Goal: Communication & Community: Answer question/provide support

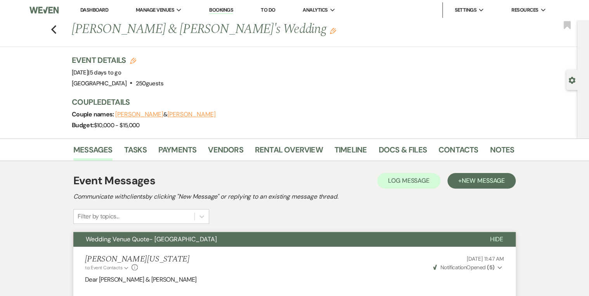
click at [220, 5] on li "Bookings" at bounding box center [221, 10] width 32 height 16
click at [219, 11] on link "Bookings" at bounding box center [221, 10] width 24 height 7
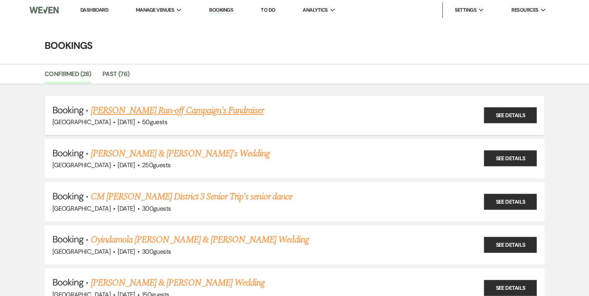
scroll to position [31, 0]
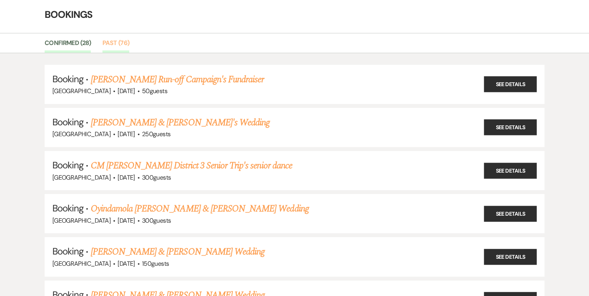
click at [120, 42] on link "Past (76)" at bounding box center [115, 45] width 27 height 15
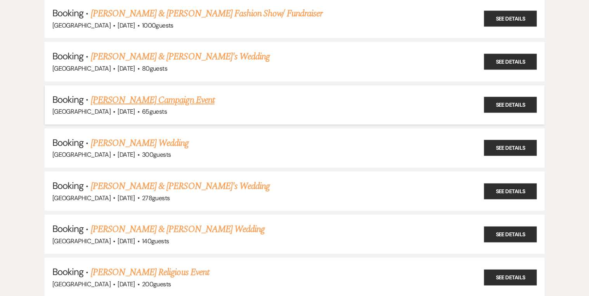
scroll to position [3011, 0]
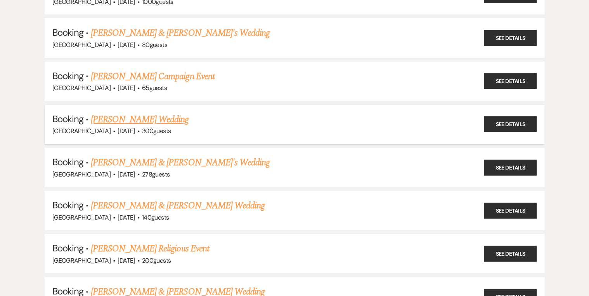
click at [126, 113] on link "[PERSON_NAME] Wedding" at bounding box center [140, 120] width 98 height 14
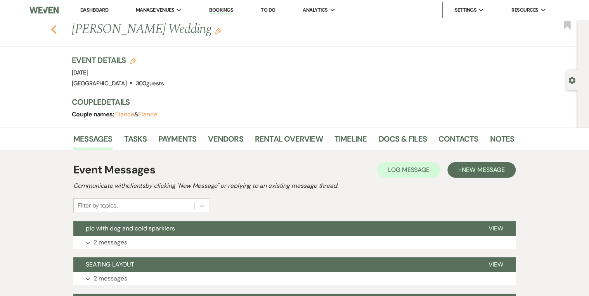
click at [54, 31] on icon "Previous" at bounding box center [54, 29] width 6 height 9
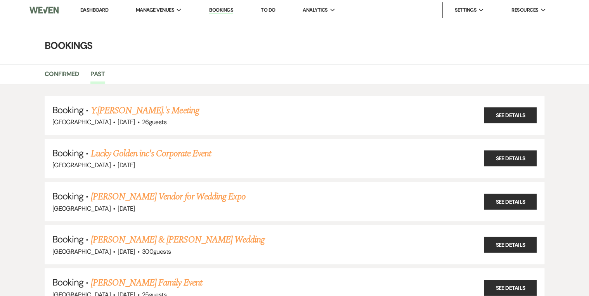
scroll to position [3011, 0]
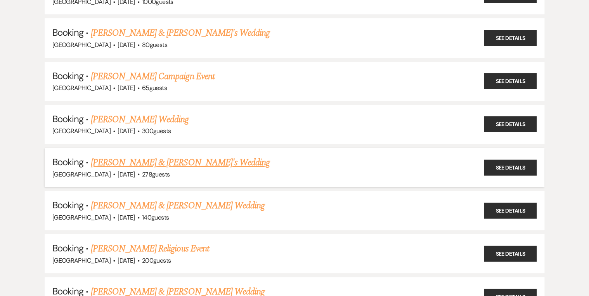
click at [125, 156] on link "[PERSON_NAME] & [PERSON_NAME]'s Wedding" at bounding box center [180, 163] width 179 height 14
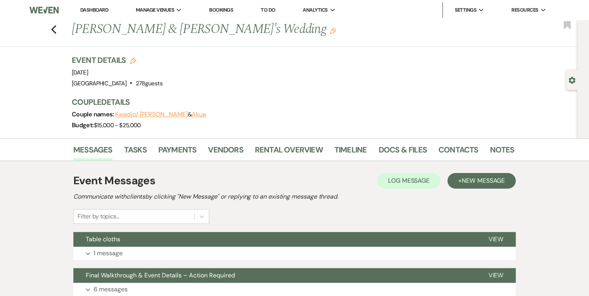
click at [449, 142] on li "Contacts" at bounding box center [465, 151] width 52 height 19
click at [450, 149] on link "Contacts" at bounding box center [459, 152] width 40 height 17
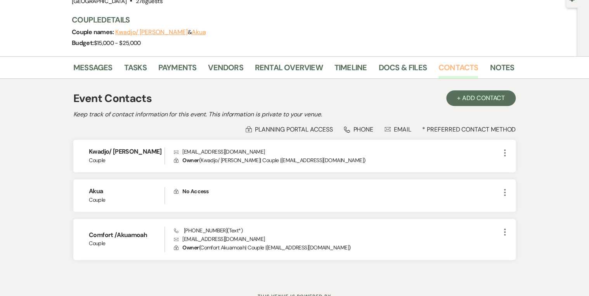
scroll to position [93, 0]
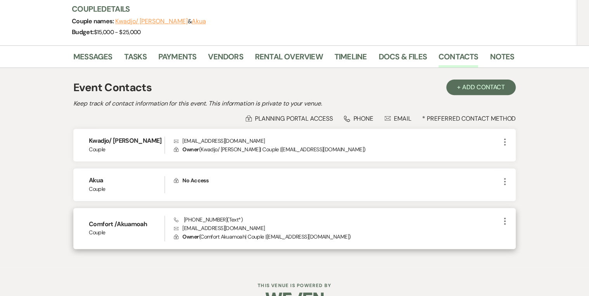
click at [202, 225] on p "Envelope [EMAIL_ADDRESS][DOMAIN_NAME]" at bounding box center [337, 228] width 326 height 9
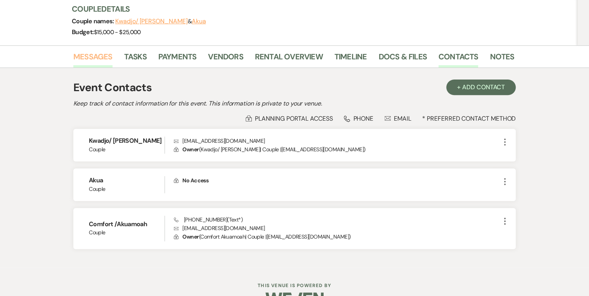
click at [94, 56] on link "Messages" at bounding box center [92, 58] width 39 height 17
click at [90, 51] on div "Messages Tasks Payments Vendors Rental Overview Timeline Docs & Files Contacts …" at bounding box center [294, 56] width 589 height 23
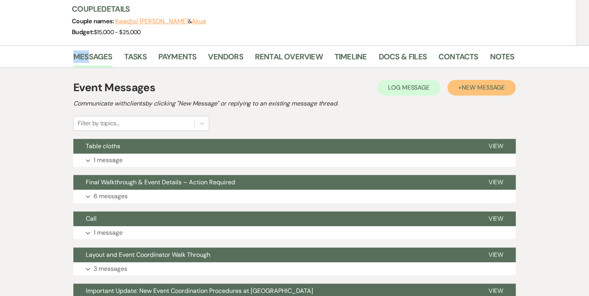
click at [503, 87] on span "New Message" at bounding box center [483, 87] width 43 height 8
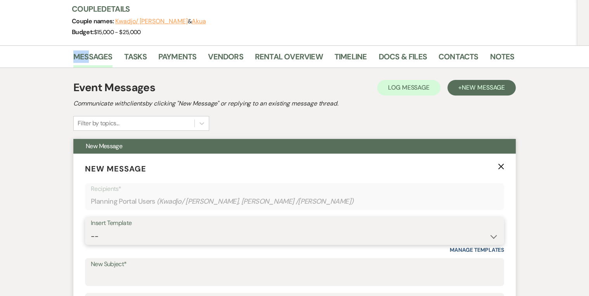
click at [118, 244] on select "-- Inquiry Follow Up Email #2 Contract Sending Template Payment Template Rental…" at bounding box center [294, 236] width 407 height 15
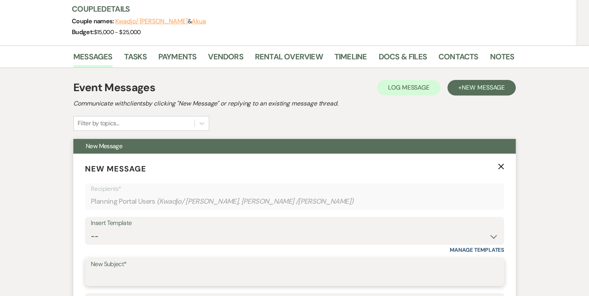
click at [158, 275] on input "New Subject*" at bounding box center [294, 277] width 407 height 15
click at [156, 276] on input "New Subject*" at bounding box center [294, 277] width 407 height 15
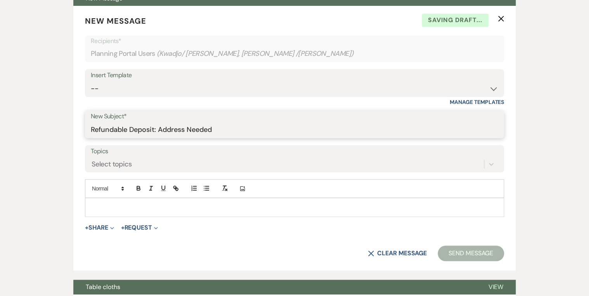
scroll to position [279, 0]
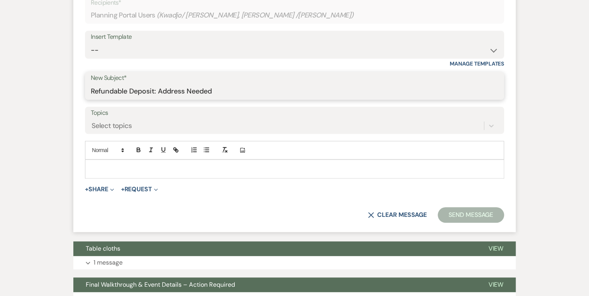
type input "Refundable Deposit: Address Needed"
click at [177, 171] on p at bounding box center [294, 169] width 407 height 9
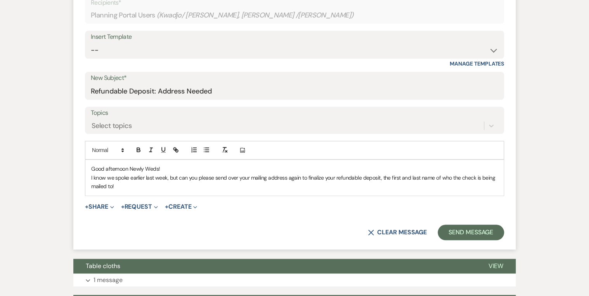
click at [381, 174] on p "I know we spoke earlier last week, but can you please send over your mailing ad…" at bounding box center [294, 181] width 407 height 17
click at [158, 186] on p "I know we spoke earlier last week, but can you please send over your mailing ad…" at bounding box center [294, 181] width 407 height 17
click at [461, 231] on button "Send Message" at bounding box center [471, 233] width 66 height 16
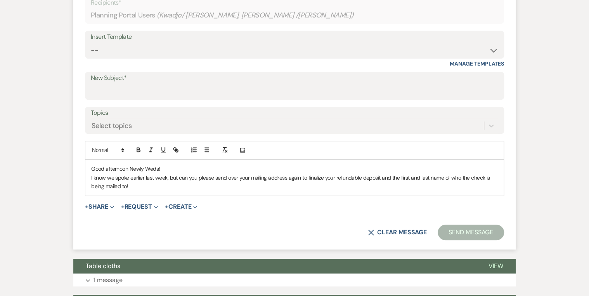
scroll to position [0, 0]
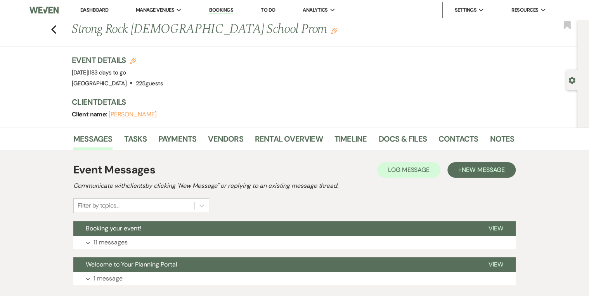
click at [218, 12] on link "Bookings" at bounding box center [221, 10] width 24 height 7
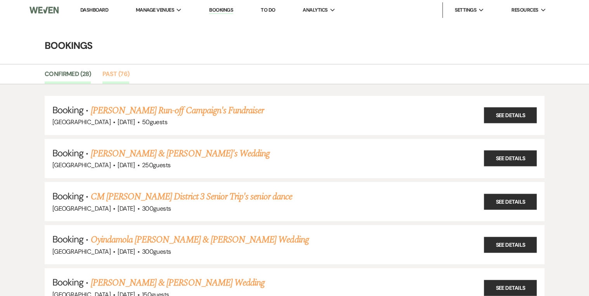
click at [112, 75] on link "Past (76)" at bounding box center [115, 76] width 27 height 15
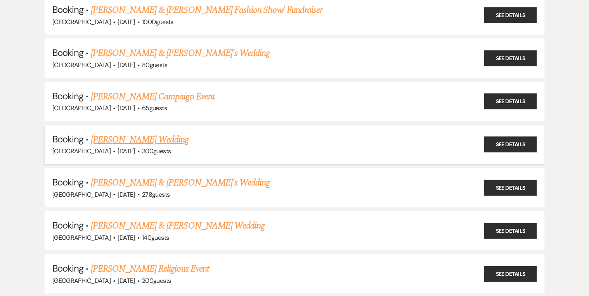
scroll to position [2980, 0]
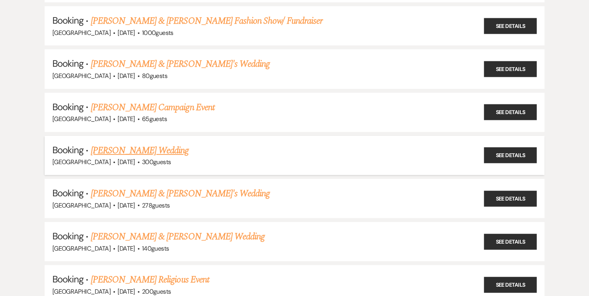
click at [118, 158] on span "[DATE]" at bounding box center [126, 162] width 17 height 8
click at [109, 144] on link "[PERSON_NAME] Wedding" at bounding box center [140, 151] width 98 height 14
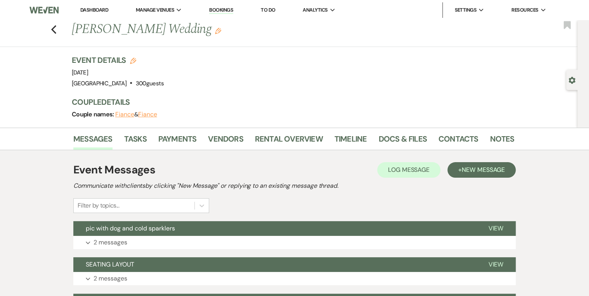
drag, startPoint x: 73, startPoint y: 72, endPoint x: 138, endPoint y: 69, distance: 64.9
click at [138, 69] on div "Previous Shereka Poole's Wedding Edit Bookmark Gear Settings Event Details Edit…" at bounding box center [288, 73] width 577 height 107
drag, startPoint x: 138, startPoint y: 69, endPoint x: 124, endPoint y: 72, distance: 14.6
copy span "[DATE]"
click at [56, 26] on use "button" at bounding box center [53, 29] width 5 height 9
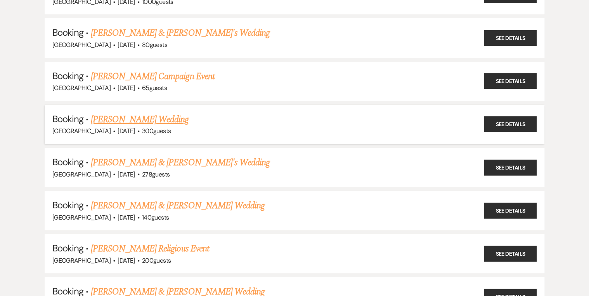
scroll to position [3043, 0]
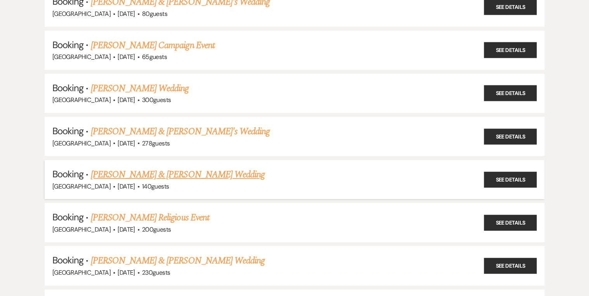
click at [125, 168] on link "[PERSON_NAME] & [PERSON_NAME] Wedding" at bounding box center [178, 175] width 174 height 14
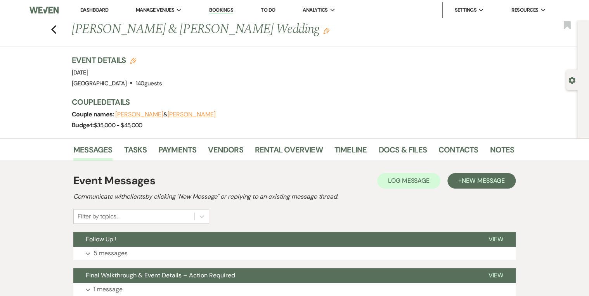
drag, startPoint x: 81, startPoint y: 71, endPoint x: 152, endPoint y: 73, distance: 71.1
click at [152, 73] on div "Previous Ali Kasim & Basma Malik's Wedding Edit Bookmark Gear Settings Event De…" at bounding box center [288, 79] width 577 height 118
drag, startPoint x: 152, startPoint y: 73, endPoint x: 126, endPoint y: 67, distance: 26.8
copy span "Sunday, October 5th, 2025"
click at [56, 26] on use "button" at bounding box center [53, 29] width 5 height 9
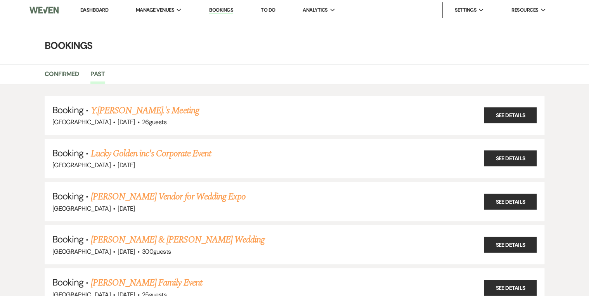
scroll to position [3043, 0]
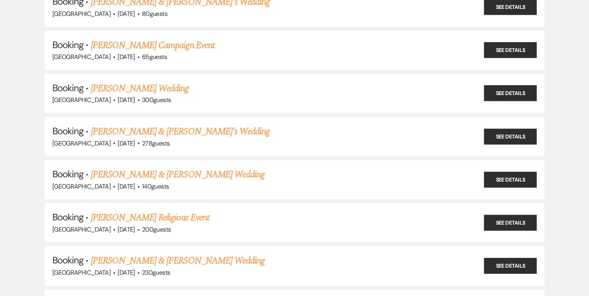
click at [111, 125] on link "[PERSON_NAME] & [PERSON_NAME]'s Wedding" at bounding box center [180, 132] width 179 height 14
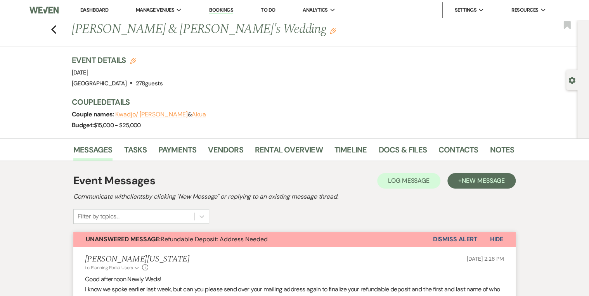
drag, startPoint x: 73, startPoint y: 75, endPoint x: 162, endPoint y: 80, distance: 89.4
click at [162, 80] on div "Previous Kwadjo & Akua's Wedding Edit Bookmark Gear Settings Event Details Edit…" at bounding box center [288, 79] width 577 height 118
drag, startPoint x: 162, startPoint y: 80, endPoint x: 154, endPoint y: 76, distance: 9.0
click at [154, 76] on div "Event Details Edit Event Date: Saturday, October 4th, 2025 Venue: Enon Ranch . …" at bounding box center [289, 72] width 435 height 34
drag, startPoint x: 151, startPoint y: 74, endPoint x: 75, endPoint y: 71, distance: 75.7
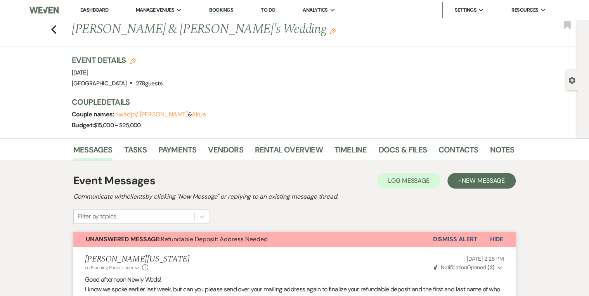
click at [75, 71] on div "Event Details Edit Event Date: Saturday, October 4th, 2025 Venue: Enon Ranch . …" at bounding box center [289, 72] width 435 height 34
copy span "[DATE]"
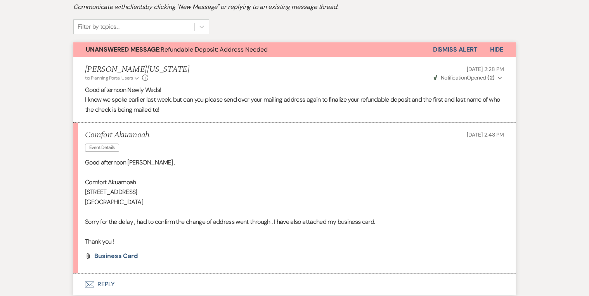
scroll to position [217, 0]
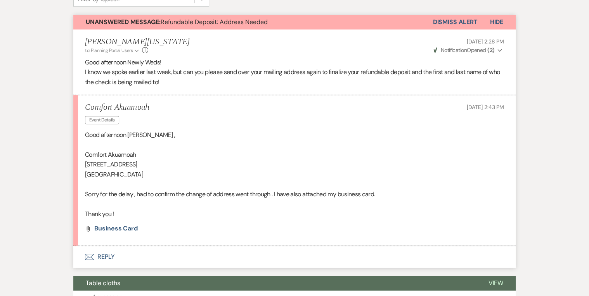
drag, startPoint x: 85, startPoint y: 153, endPoint x: 143, endPoint y: 175, distance: 61.5
click at [143, 175] on div "Good afternoon Imani , Comfort Akuamoah 7404 Deer Wood St. Union City , GA 3029…" at bounding box center [294, 174] width 419 height 89
drag, startPoint x: 143, startPoint y: 175, endPoint x: 118, endPoint y: 166, distance: 26.6
copy div "Comfort Akuamoah 7404 Deer Wood St. Union City , GA 30291"
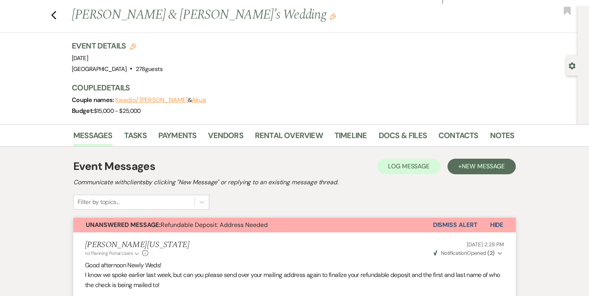
scroll to position [0, 0]
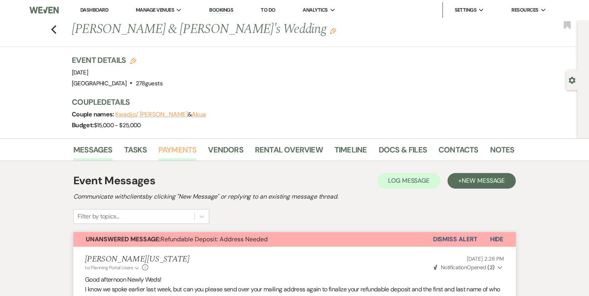
click at [181, 148] on link "Payments" at bounding box center [177, 152] width 38 height 17
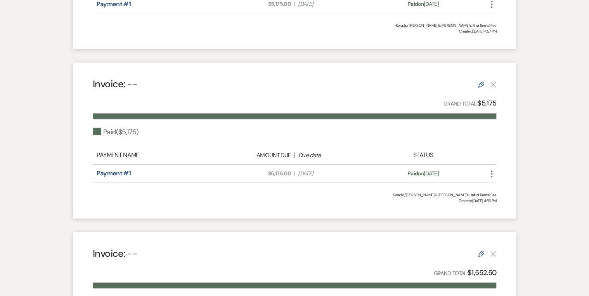
scroll to position [337, 0]
